Goal: Task Accomplishment & Management: Complete application form

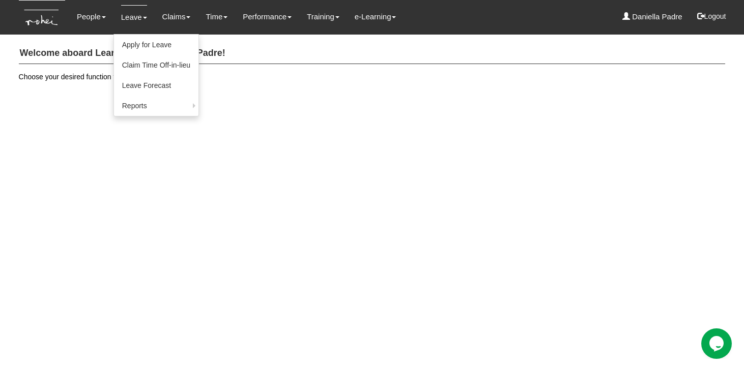
click at [123, 4] on li "Leave Apply for Leave Claim Time Off-in-lieu Leave Forecast Reports Assigned Ho…" at bounding box center [133, 17] width 41 height 34
click at [131, 40] on link "Apply for Leave" at bounding box center [156, 45] width 84 height 20
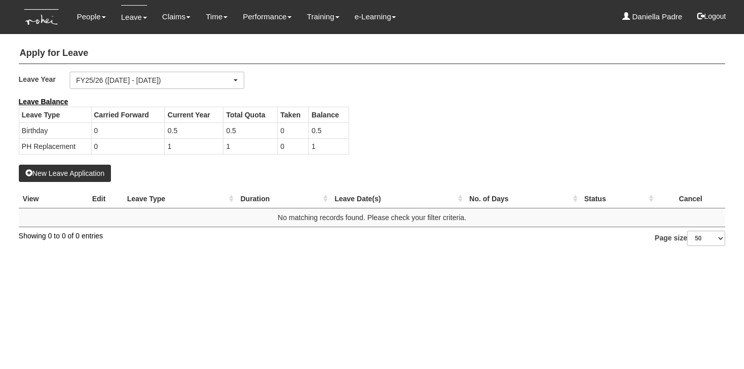
select select "50"
click at [207, 152] on td "1" at bounding box center [194, 146] width 59 height 16
click at [178, 124] on td "0.5" at bounding box center [194, 131] width 59 height 16
click at [64, 104] on b "Leave Balance" at bounding box center [43, 102] width 49 height 8
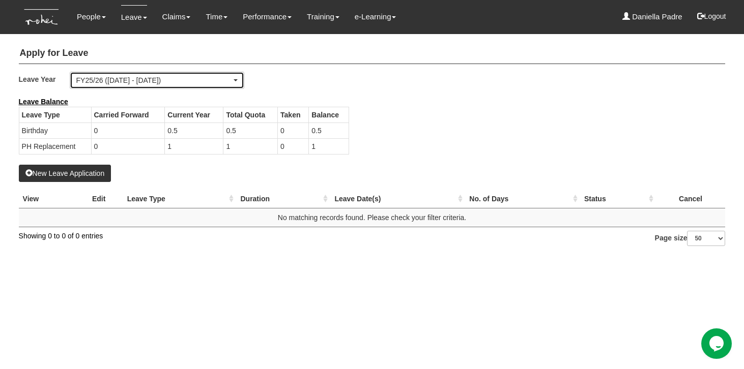
click at [193, 81] on div "FY25/26 ([DATE] - [DATE])" at bounding box center [153, 80] width 155 height 10
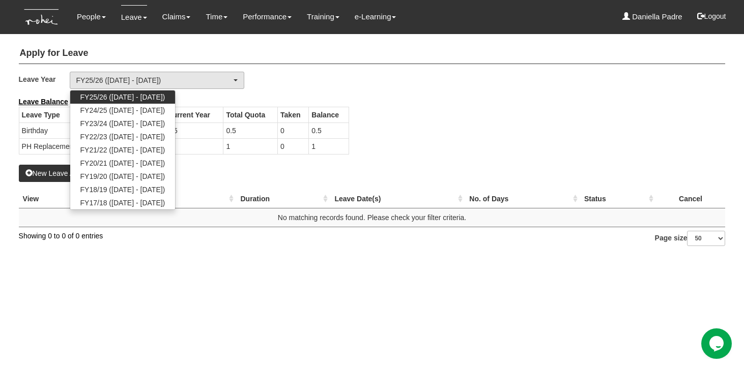
click at [165, 95] on span "FY25/26 ([DATE] - [DATE])" at bounding box center [122, 97] width 85 height 10
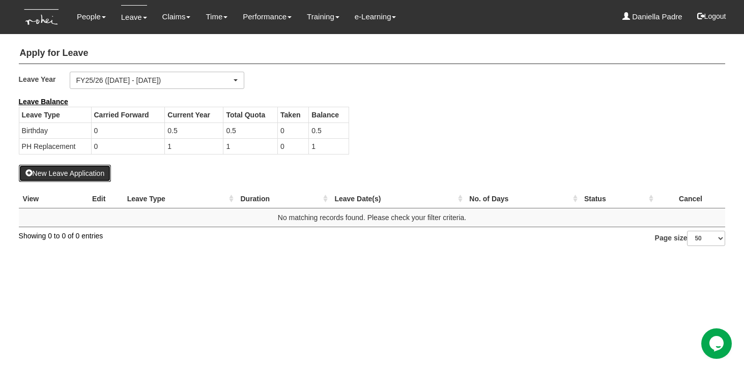
click at [96, 173] on button "New Leave Application" at bounding box center [65, 173] width 93 height 17
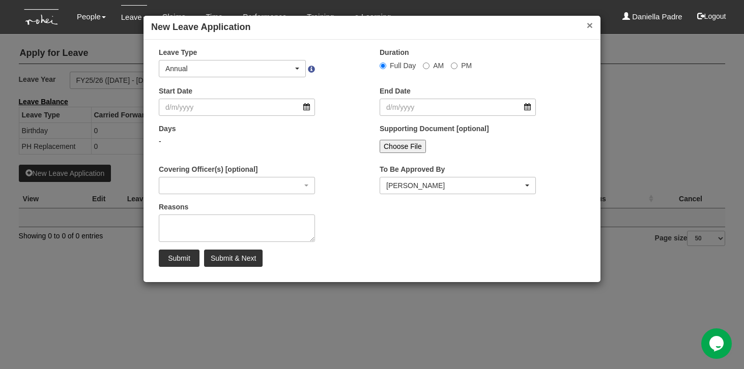
click at [587, 30] on button "×" at bounding box center [590, 25] width 6 height 11
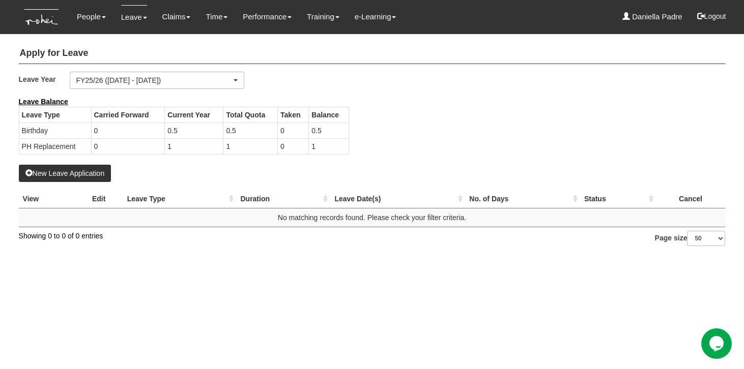
click at [217, 140] on td "1" at bounding box center [194, 146] width 59 height 16
drag, startPoint x: 172, startPoint y: 110, endPoint x: 283, endPoint y: 156, distance: 120.2
click at [284, 156] on div "Leave Type Carried Forward Current Year Total Quota Taken Balance Birthday 0 0.…" at bounding box center [183, 136] width 345 height 58
click at [282, 156] on div "Leave Type Carried Forward Current Year Total Quota Taken Balance Birthday 0 0.…" at bounding box center [183, 136] width 345 height 58
click at [88, 172] on button "New Leave Application" at bounding box center [65, 173] width 93 height 17
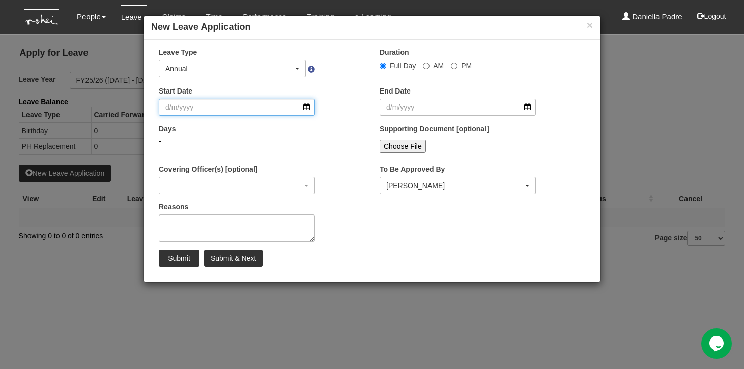
click at [278, 102] on input "Start Date" at bounding box center [237, 107] width 156 height 17
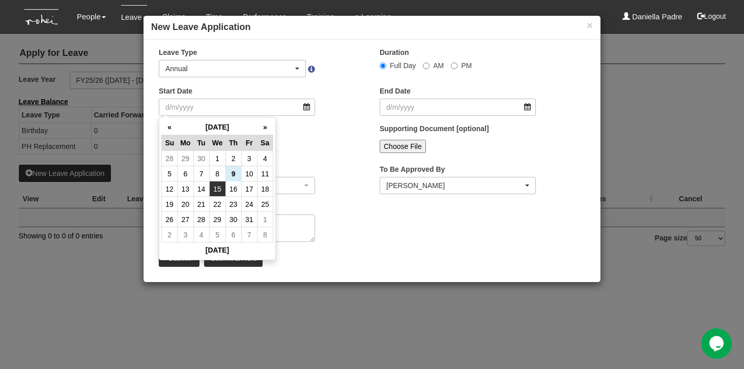
click at [217, 192] on td "15" at bounding box center [217, 189] width 16 height 15
type input "[DATE]"
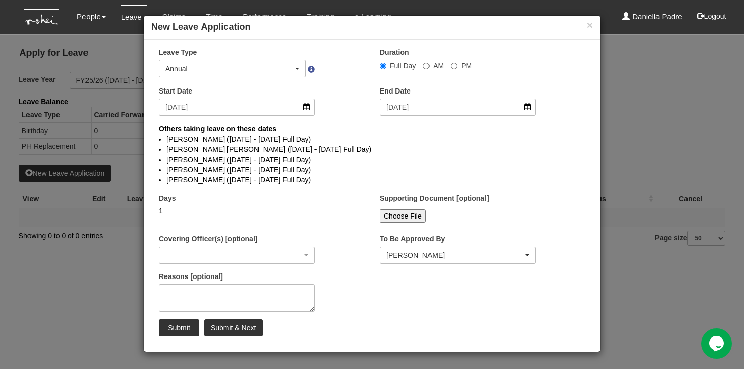
select select
click at [217, 330] on input "Submit & Next" at bounding box center [233, 327] width 59 height 17
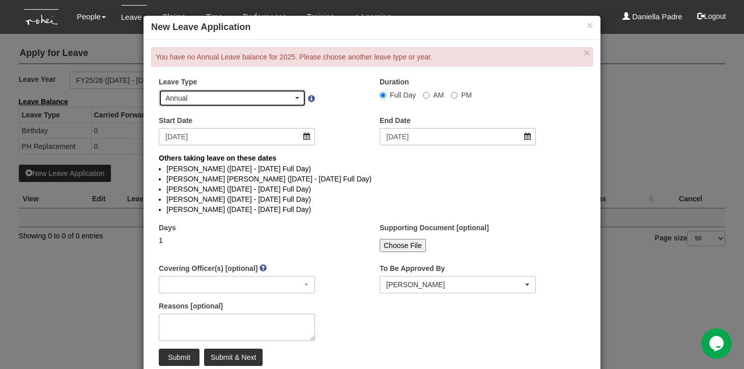
click at [275, 96] on div "Annual" at bounding box center [229, 98] width 128 height 10
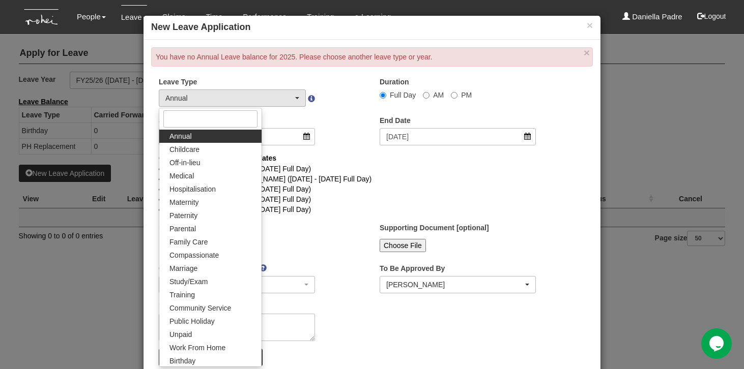
click at [219, 142] on link "Annual" at bounding box center [210, 136] width 102 height 13
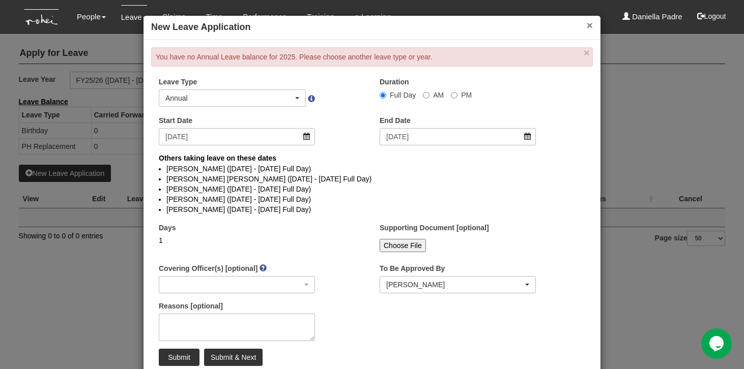
click at [592, 30] on button "×" at bounding box center [590, 25] width 6 height 11
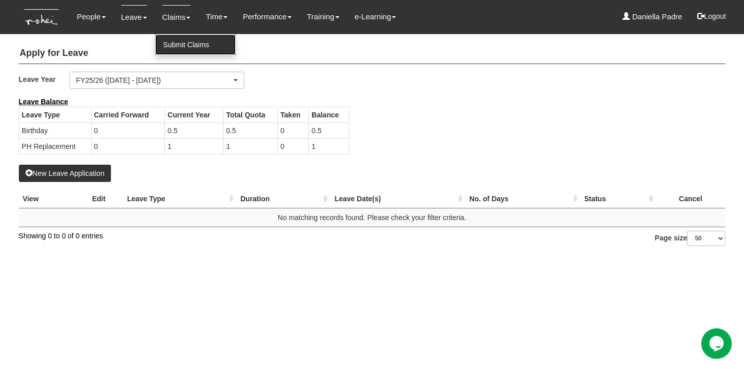
click at [169, 40] on link "Submit Claims" at bounding box center [195, 45] width 80 height 20
